Goal: Information Seeking & Learning: Stay updated

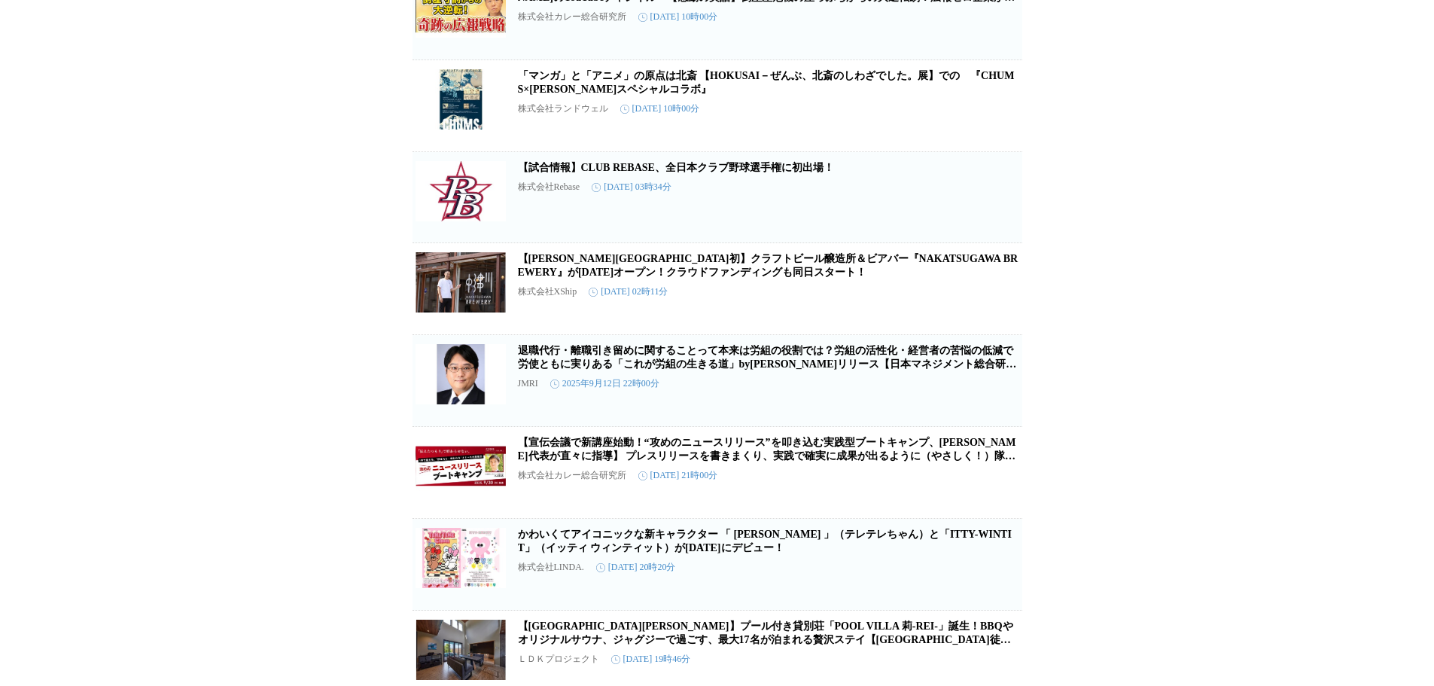
scroll to position [828, 0]
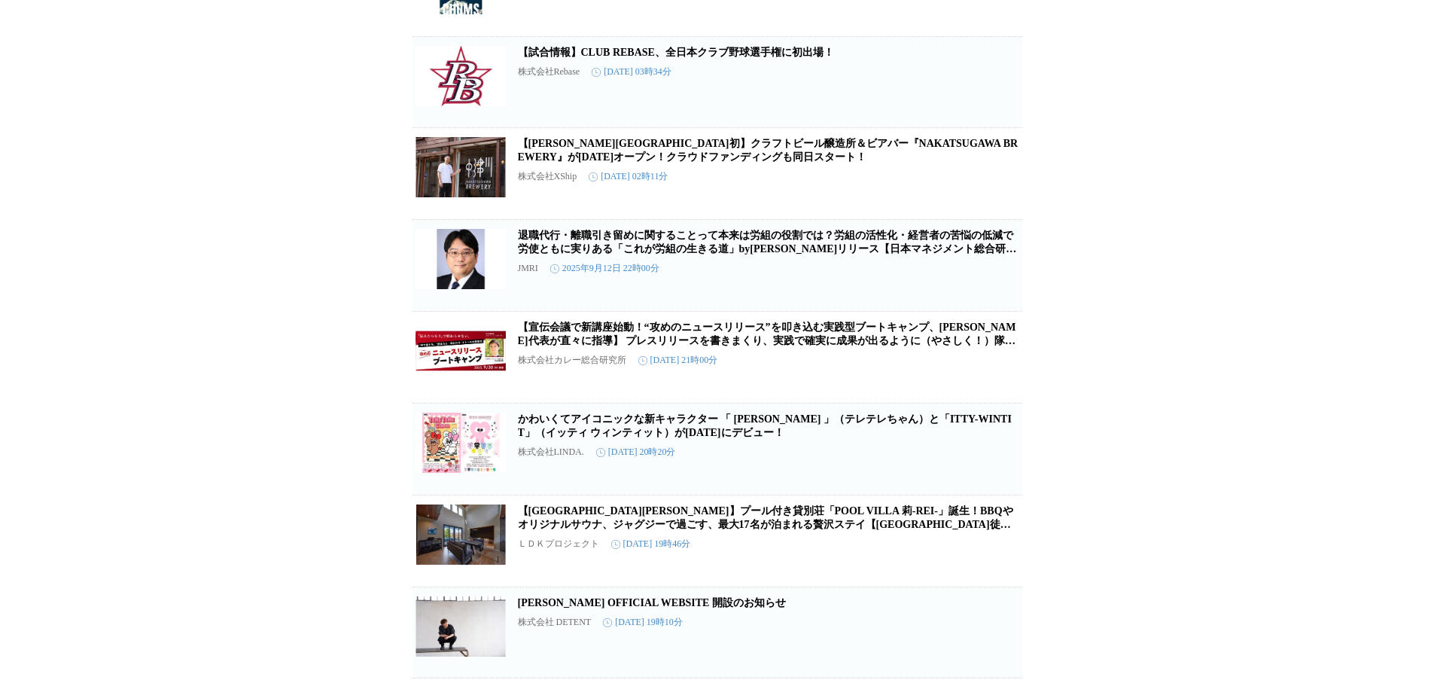
click at [785, 360] on link "【宣伝会議で新講座始動！“攻めのニュースリリース”を叩き込む実践型ブートキャンプ、[PERSON_NAME]代表が直々に指導】 プレスリリースを書きまくり、実…" at bounding box center [767, 341] width 498 height 38
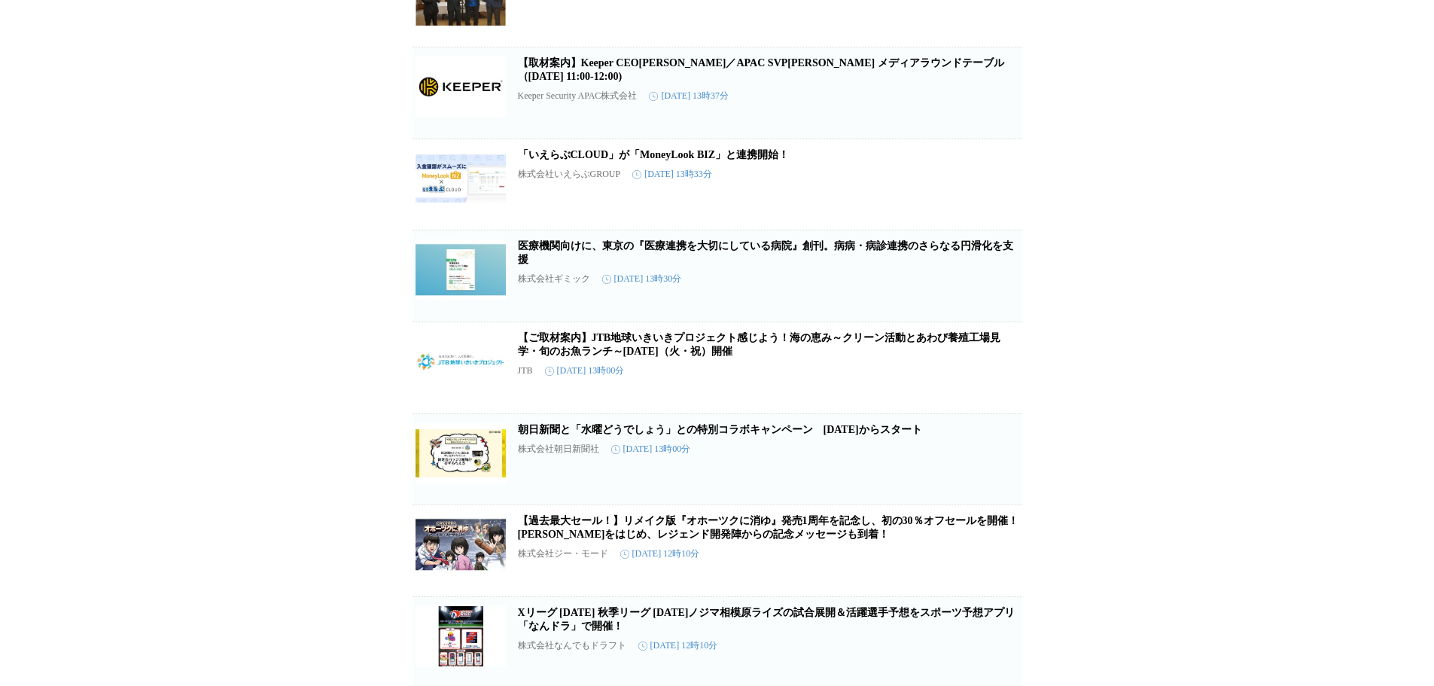
scroll to position [5184, 0]
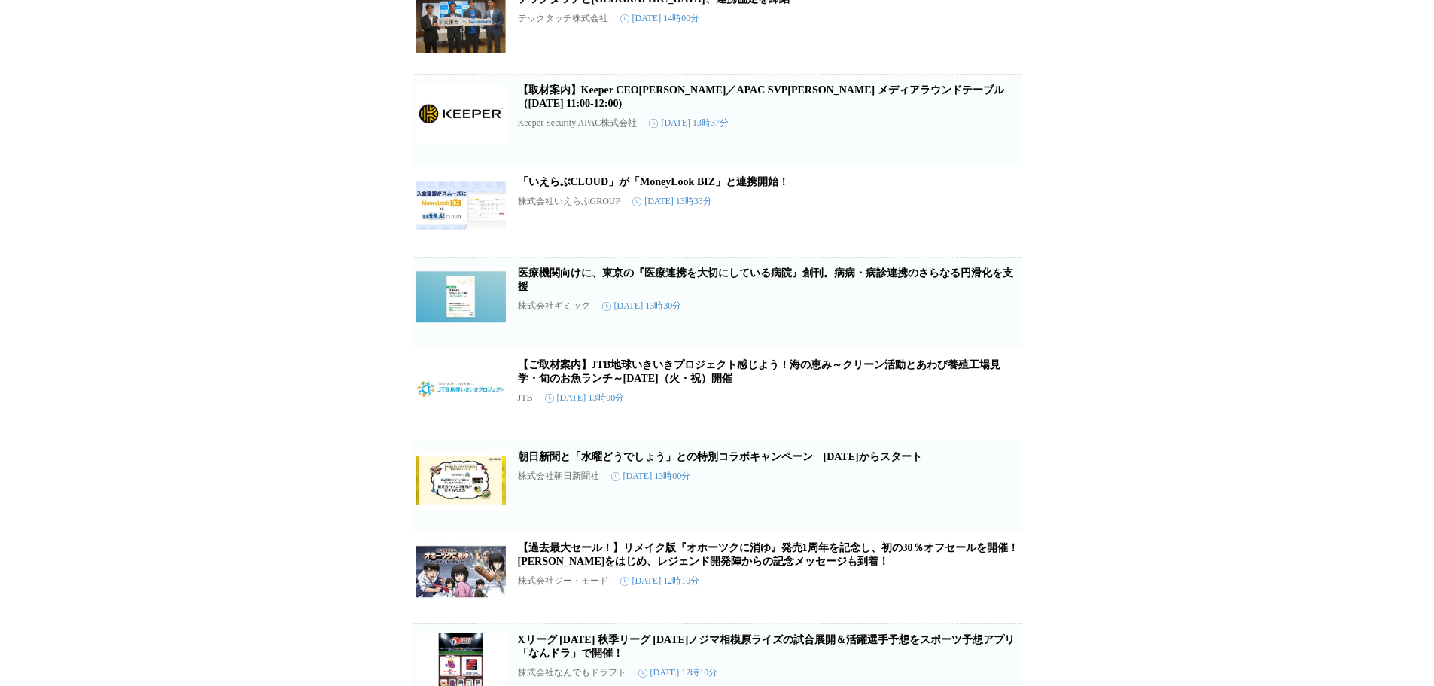
click at [914, 109] on link "【取材案内】Keeper CEO[PERSON_NAME]／APAC SVP[PERSON_NAME] メディアラウンドテーブル（[DATE] 11:00-1…" at bounding box center [761, 96] width 486 height 25
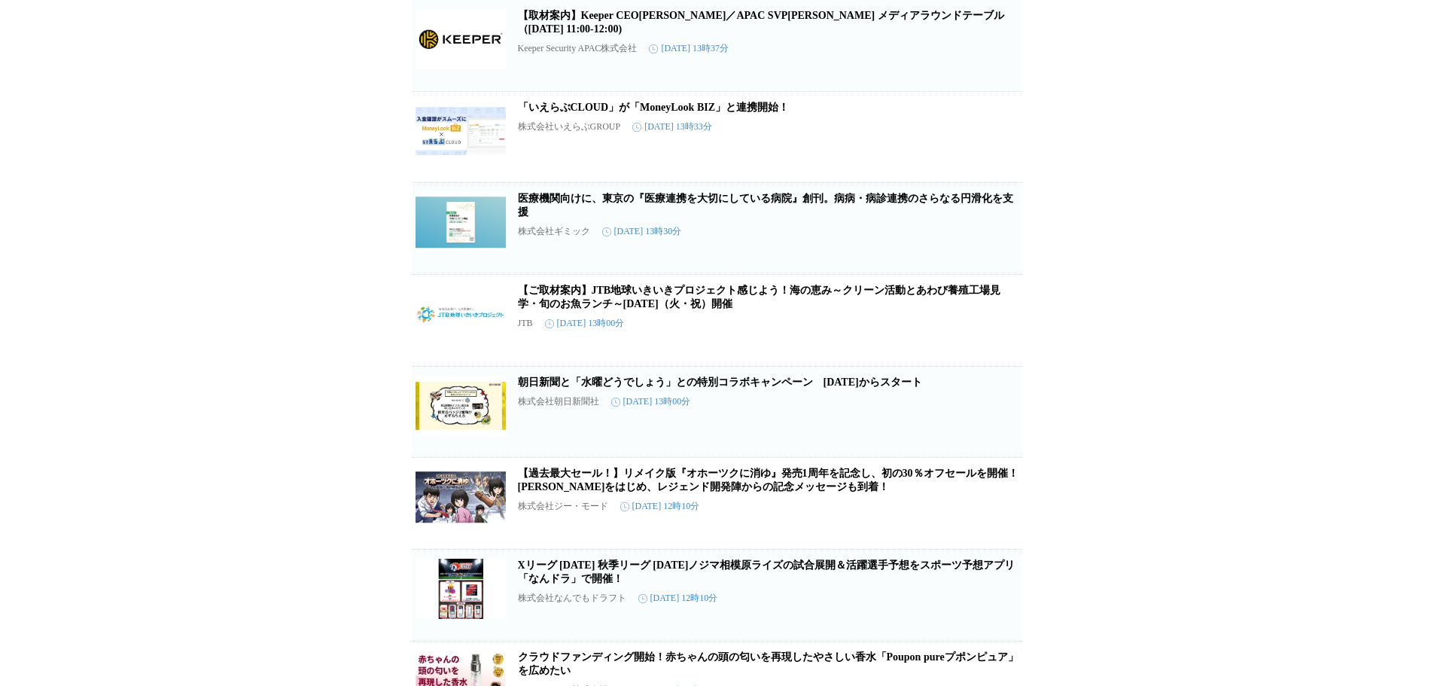
scroll to position [5260, 0]
click at [708, 309] on link "【ご取材案内】JTB地球いきいきプロジェクト感じよう！海の恵み～クリーン活動とあわび養殖工場見学・旬のお魚ランチ～[DATE]（火・祝）開催" at bounding box center [759, 296] width 483 height 25
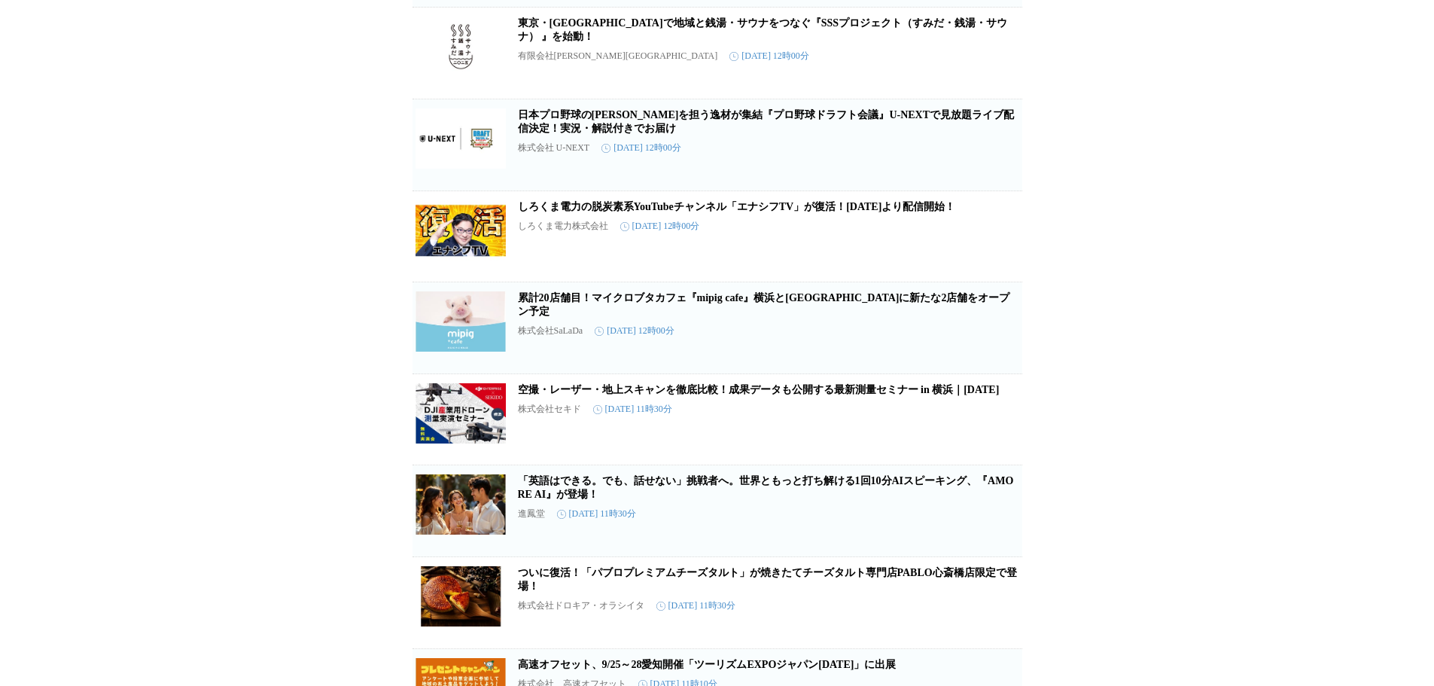
scroll to position [6088, 0]
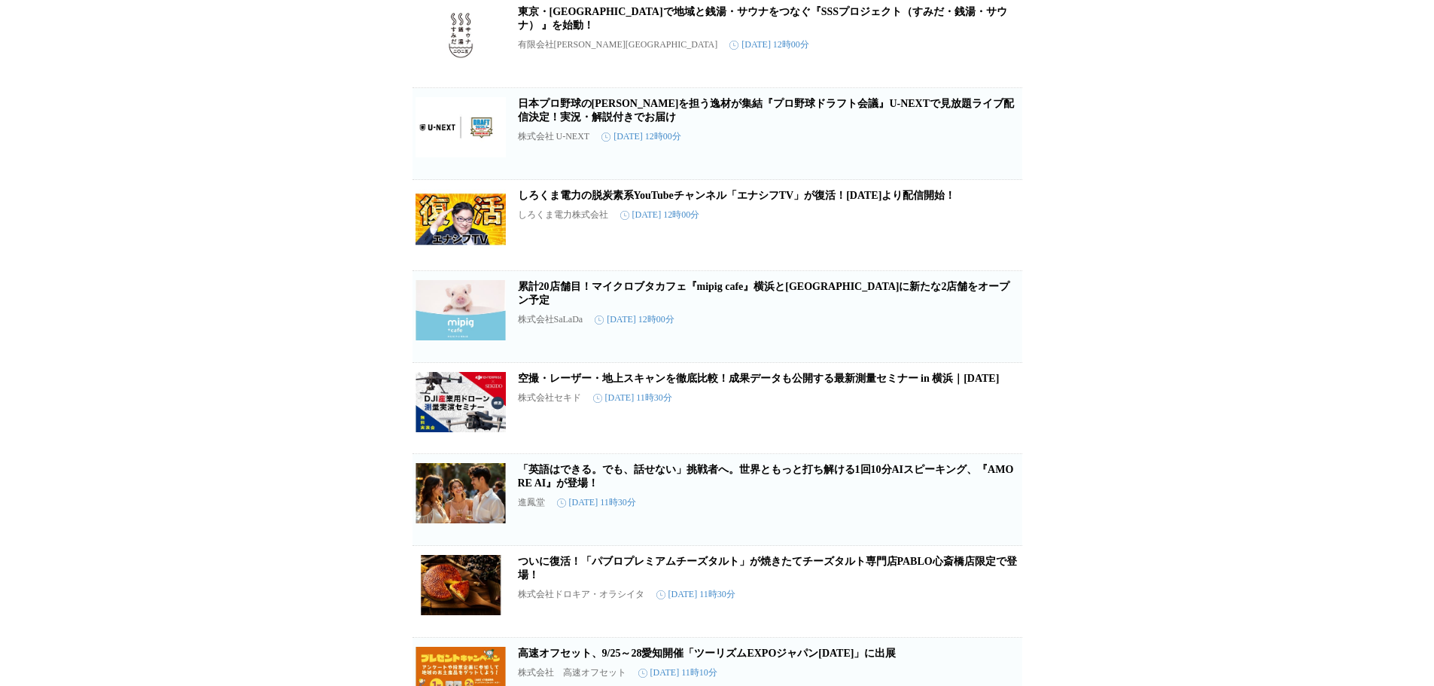
click at [931, 123] on link "日本プロ野球の[PERSON_NAME]を担う逸材が集結『プロ野球ドラフト会議』U-NEXTで見放題ライブ配信決定！実況・解説付きでお届け" at bounding box center [766, 110] width 497 height 25
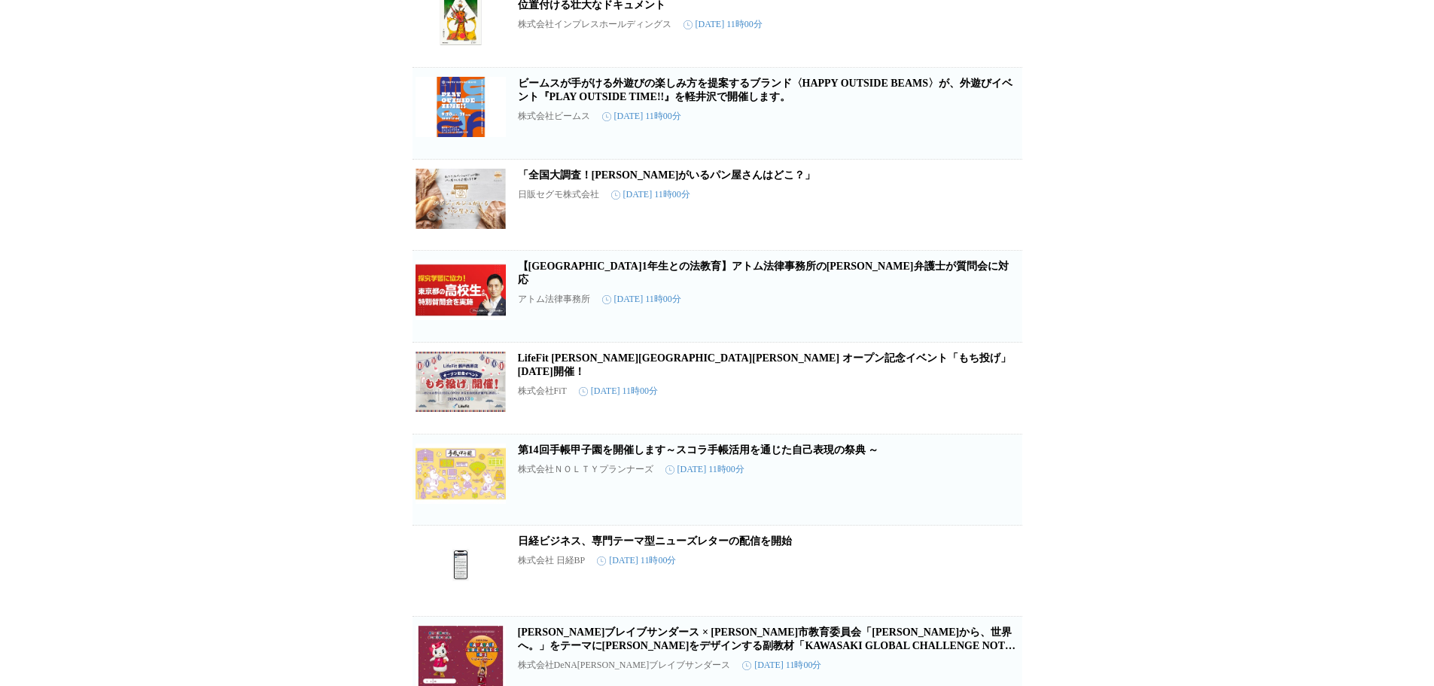
scroll to position [6916, 0]
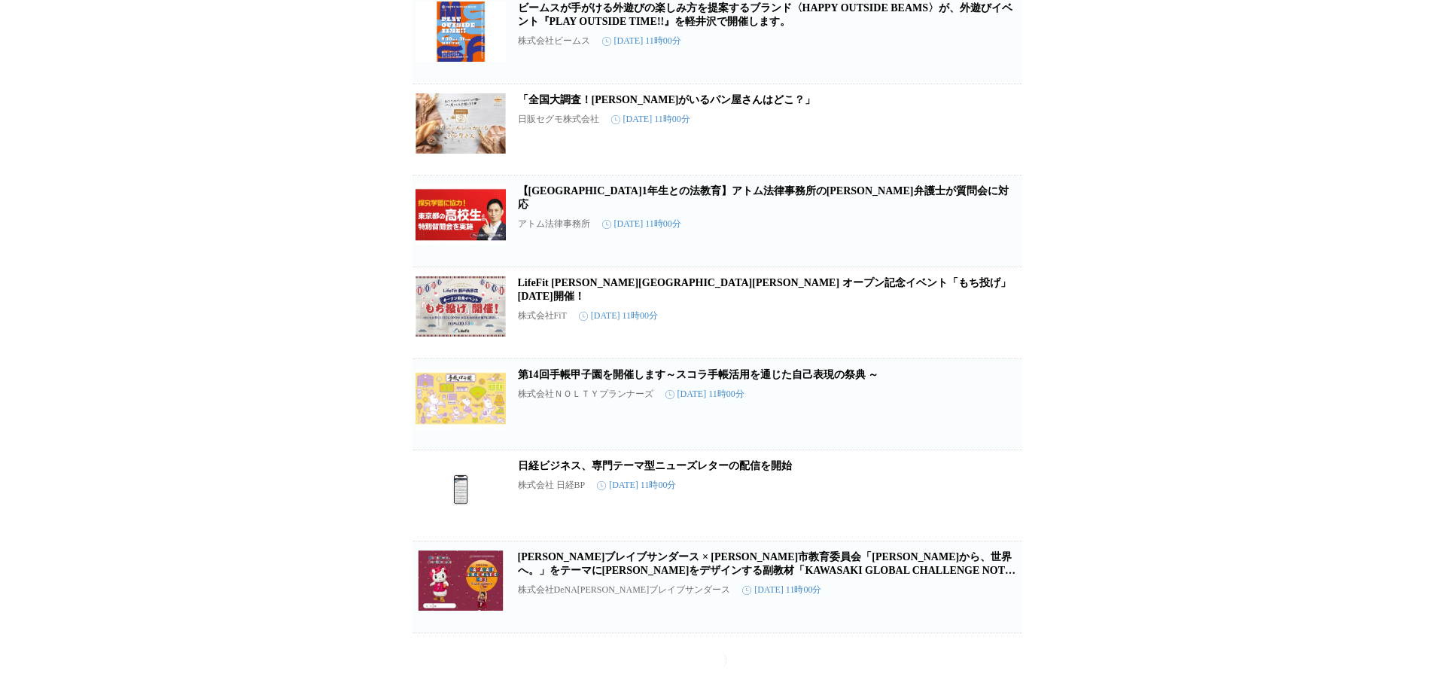
click at [795, 302] on link "LifeFit [PERSON_NAME][GEOGRAPHIC_DATA][PERSON_NAME] オープン記念イベント「もち投げ」[DATE]開催！" at bounding box center [764, 289] width 493 height 25
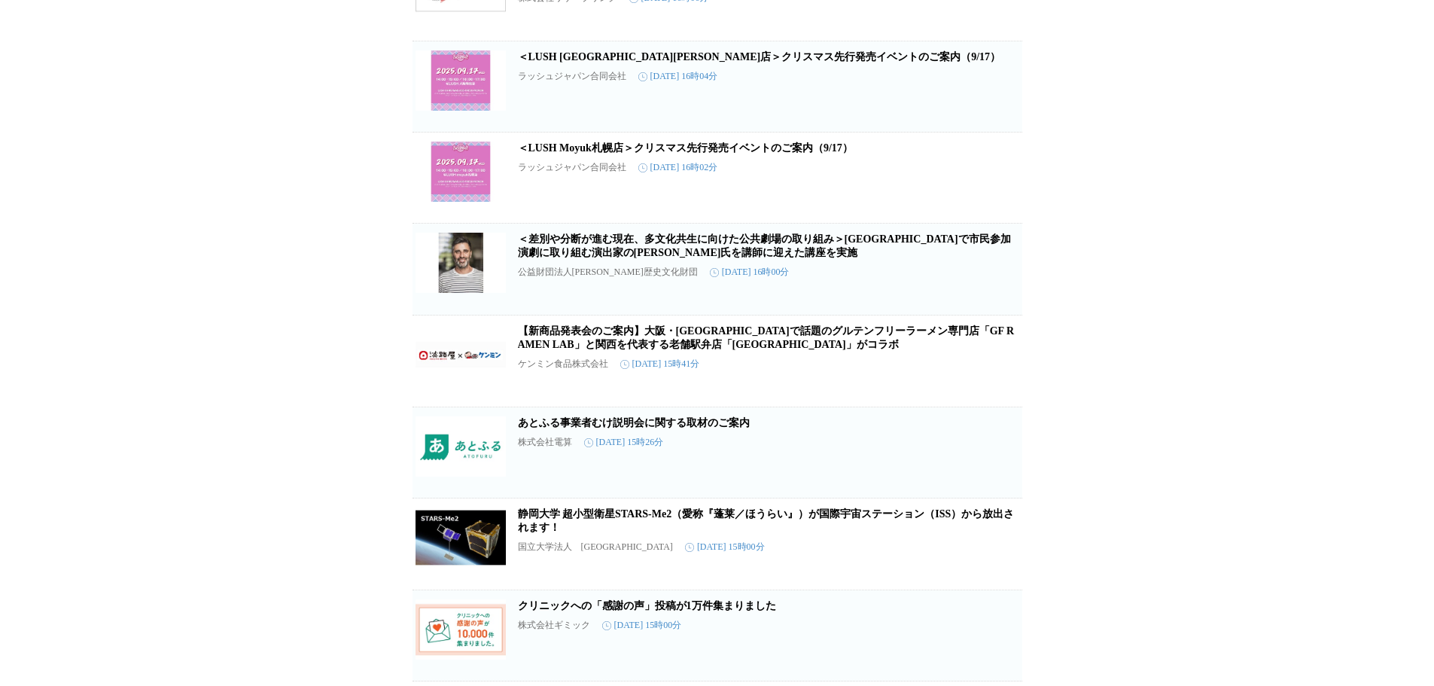
scroll to position [25492, 0]
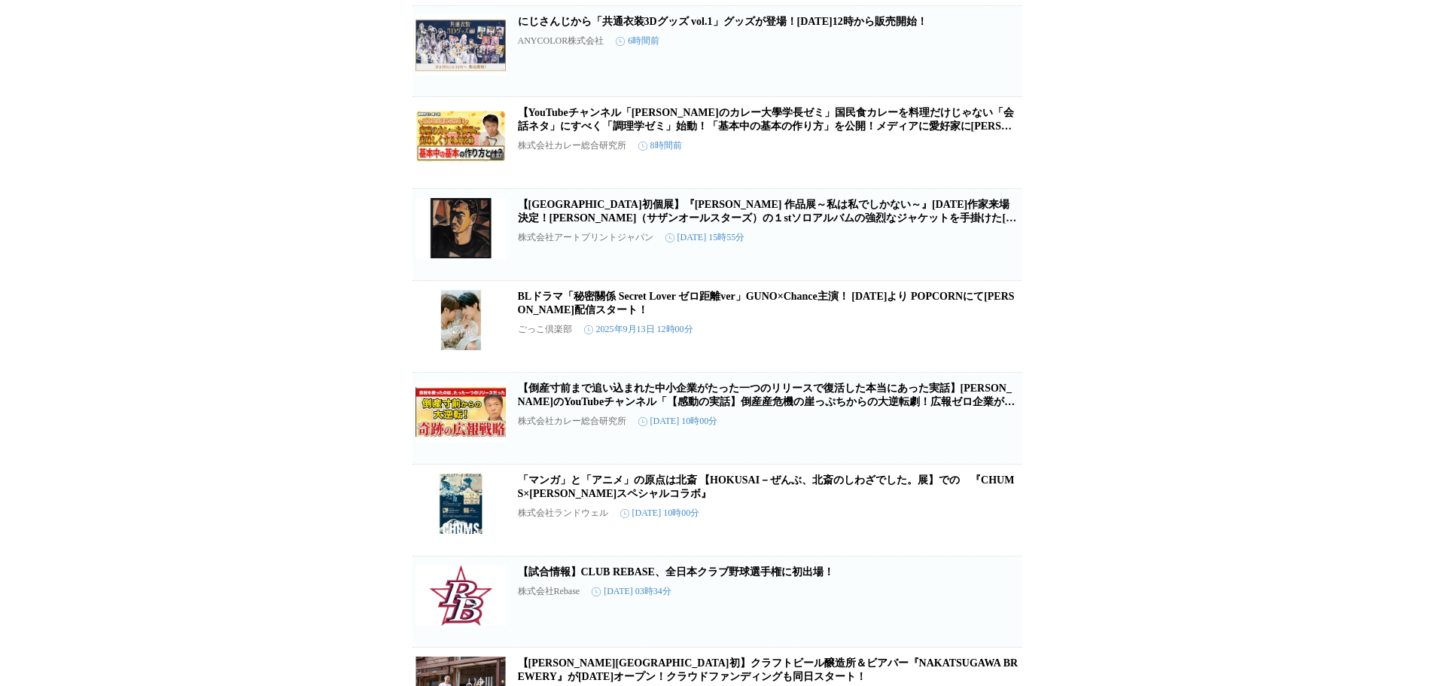
scroll to position [0, 0]
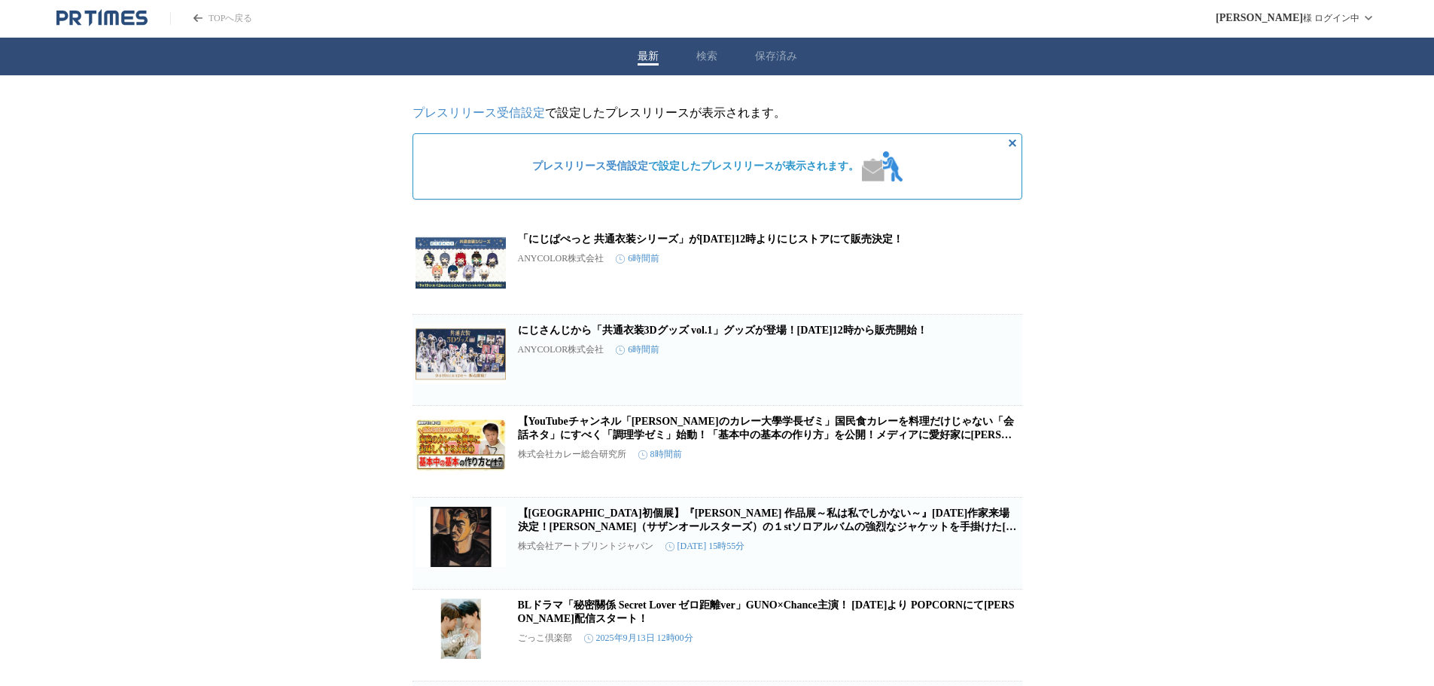
click at [221, 14] on link "TOPへ戻る" at bounding box center [211, 18] width 82 height 13
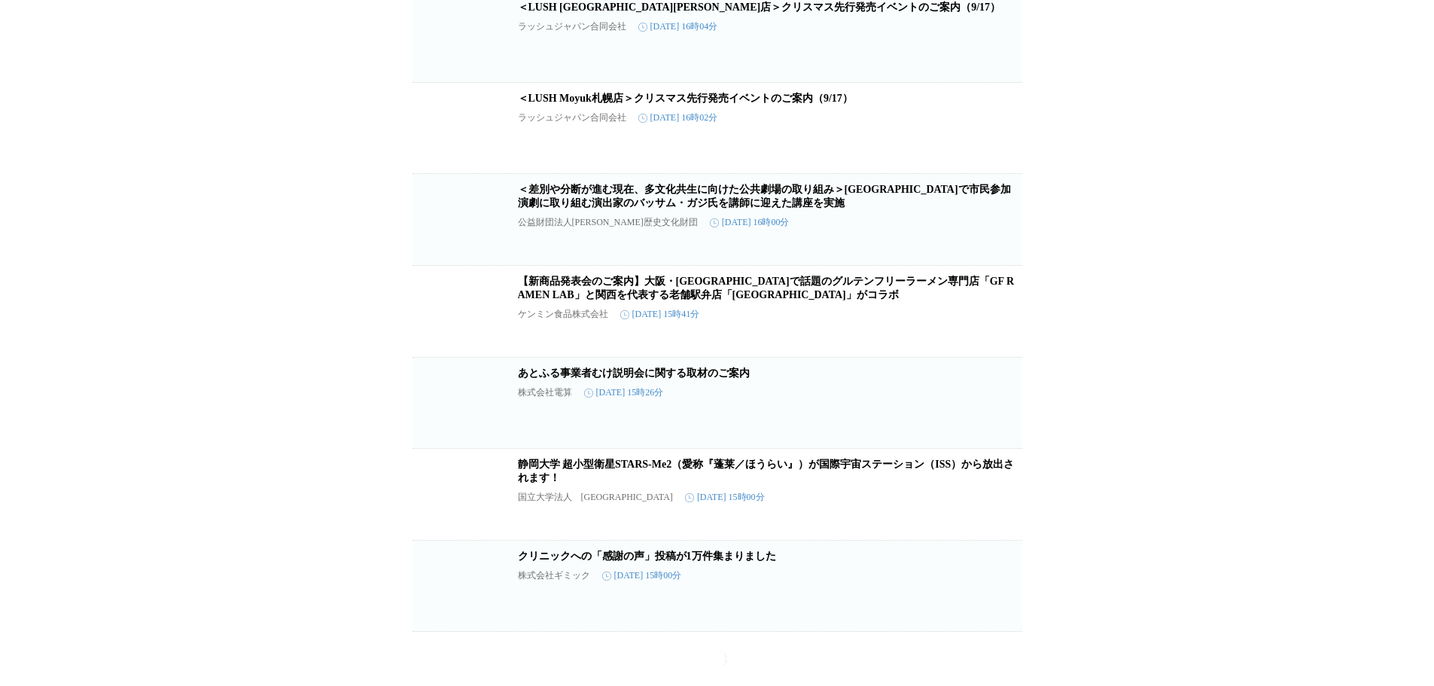
scroll to position [26019, 0]
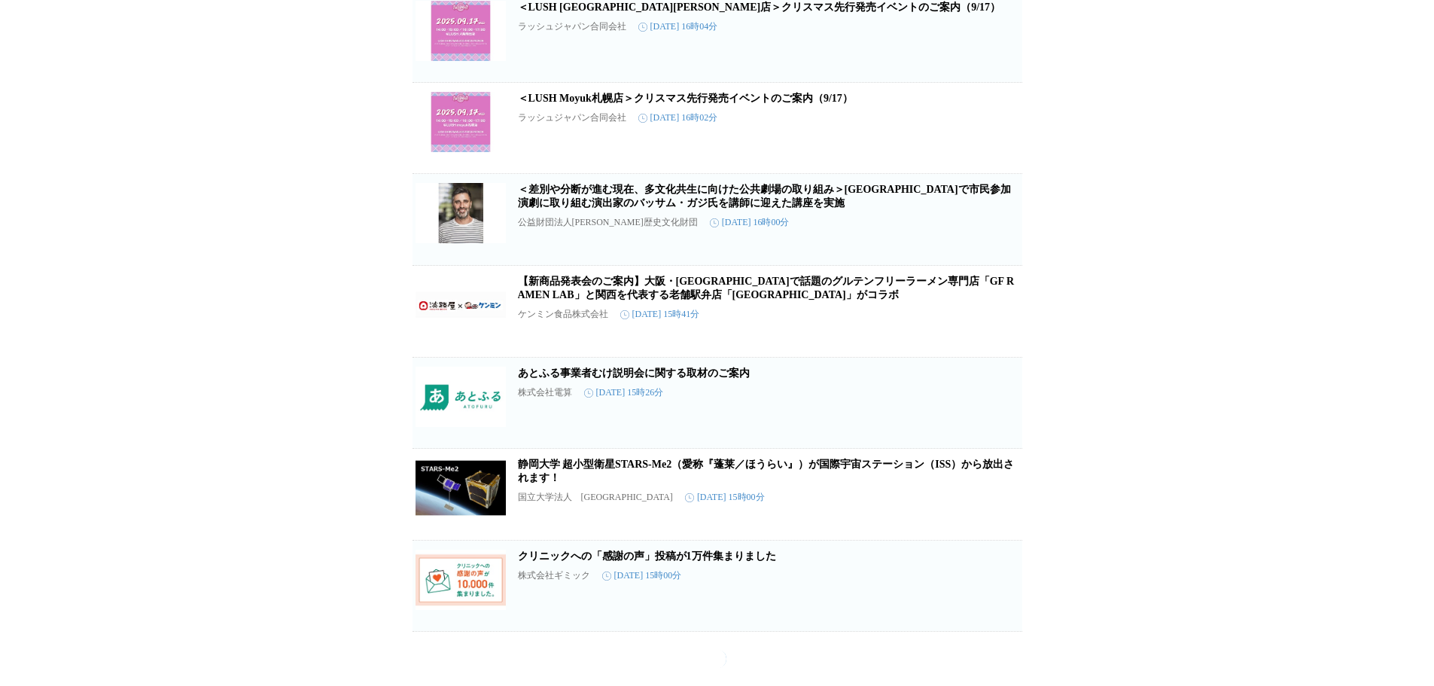
click at [746, 300] on link "【新商品発表会のご案内】大阪・[GEOGRAPHIC_DATA]で話題のグルテンフリーラーメン専門店「GF RAMEN LAB」と関西を代表する老舗駅弁店「[…" at bounding box center [766, 288] width 497 height 25
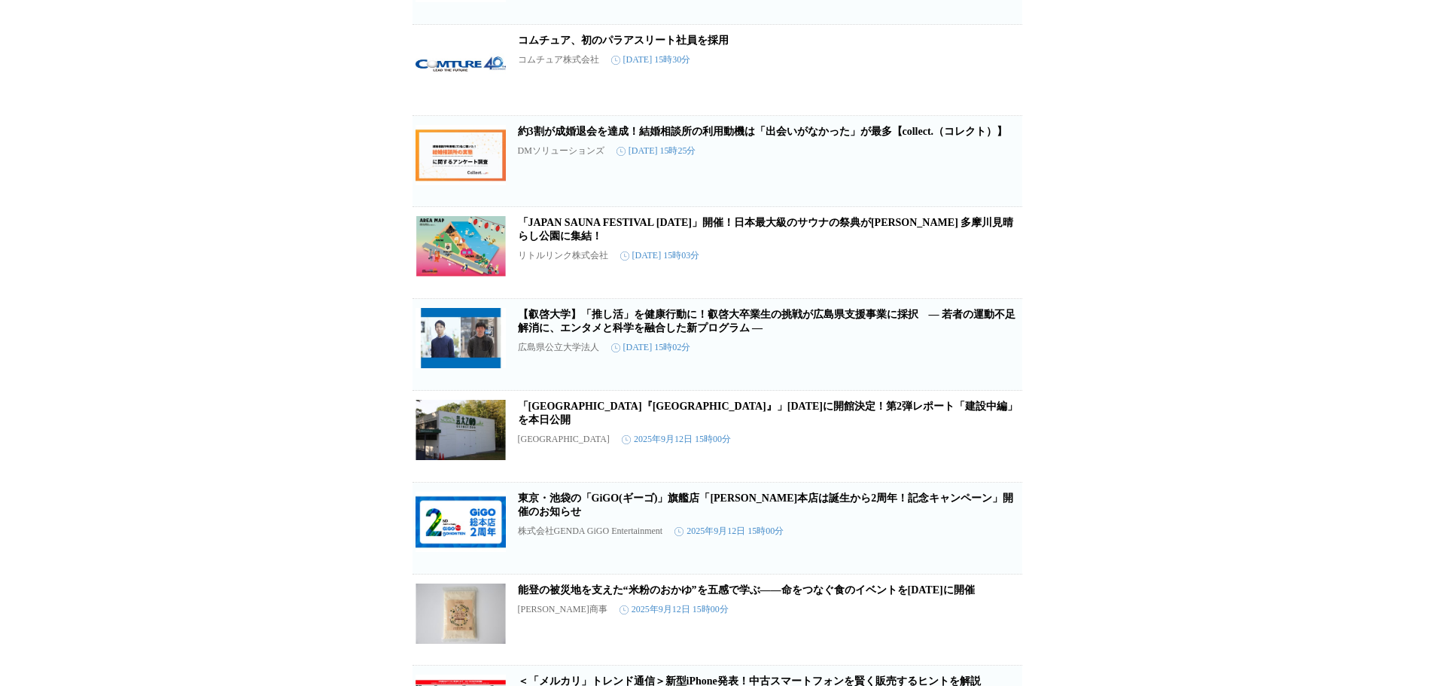
scroll to position [0, 0]
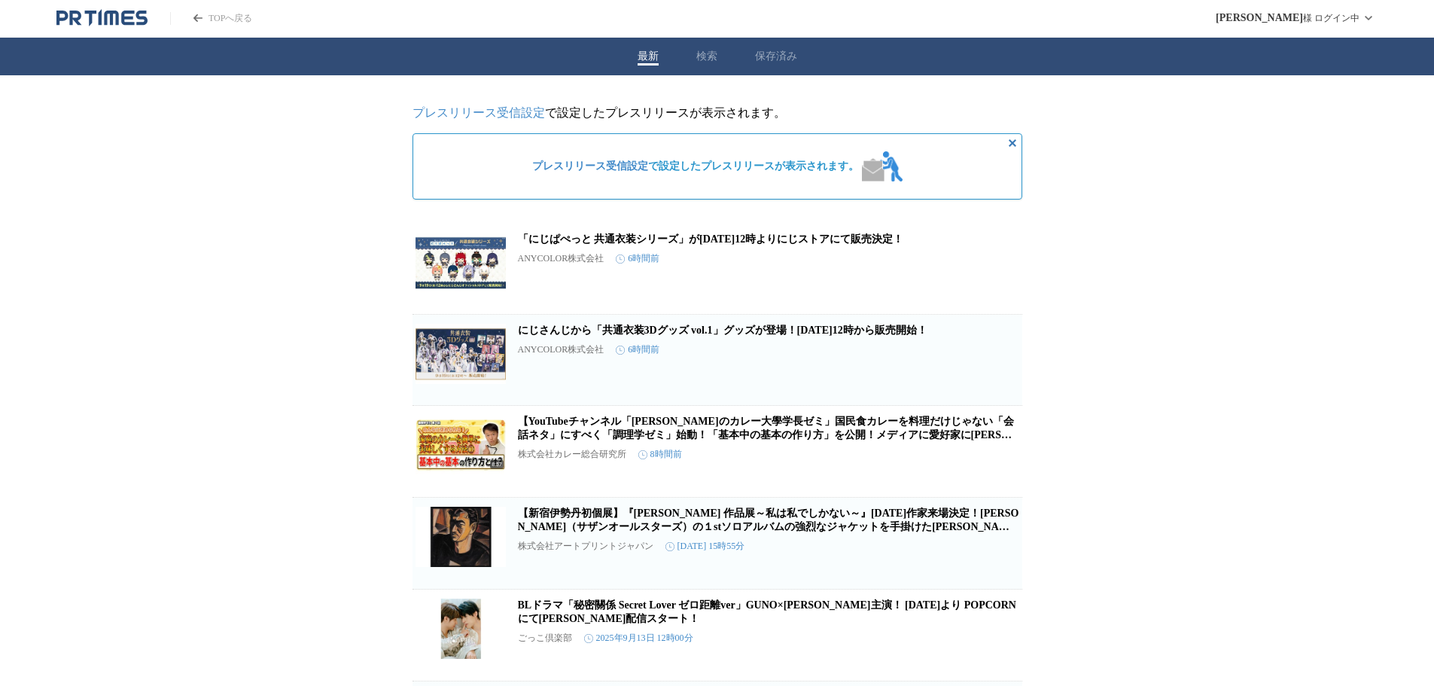
click at [229, 18] on link "TOPへ戻る" at bounding box center [211, 18] width 82 height 13
